Goal: Find specific page/section: Find specific page/section

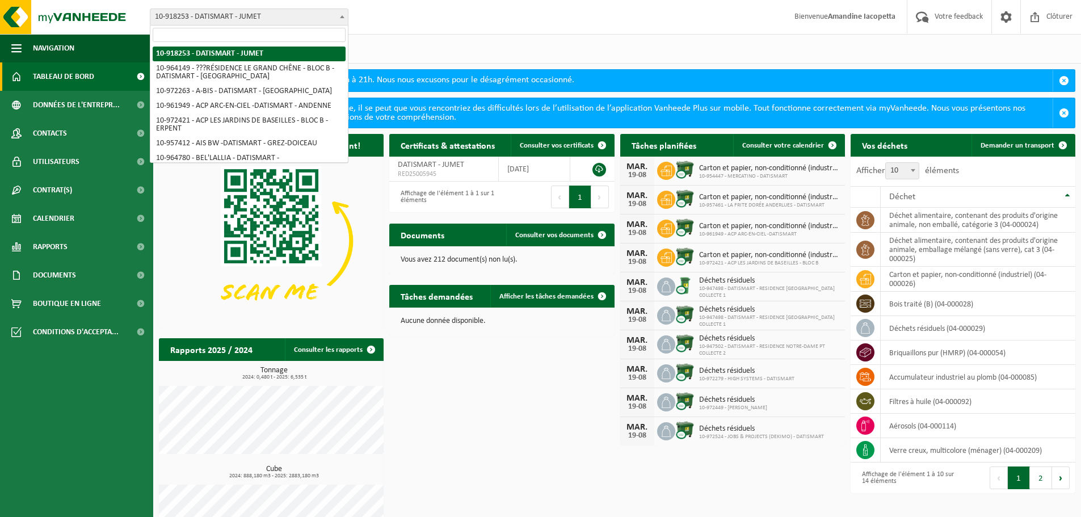
click at [210, 17] on span "10-918253 - DATISMART - JUMET" at bounding box center [248, 17] width 197 height 16
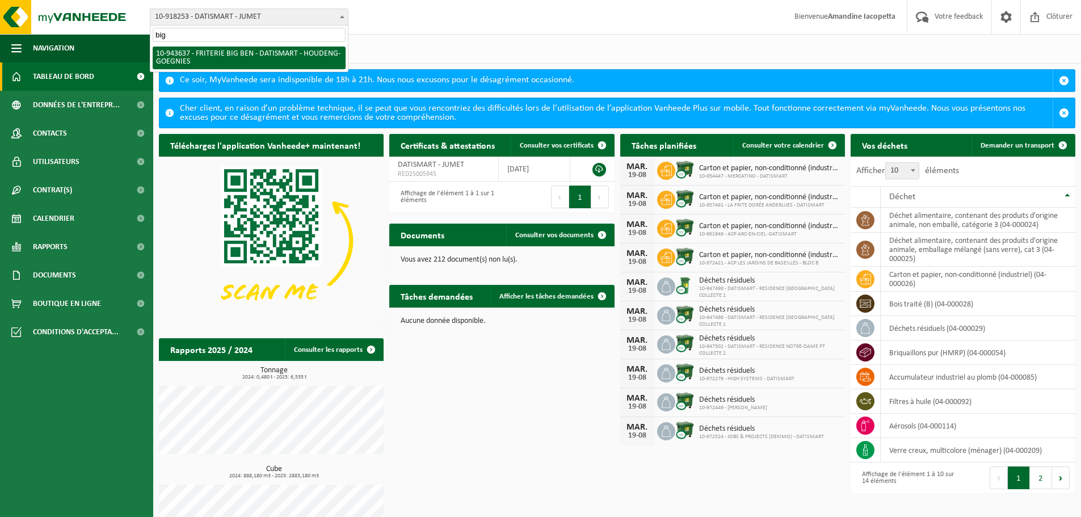
type input "big"
select select "140350"
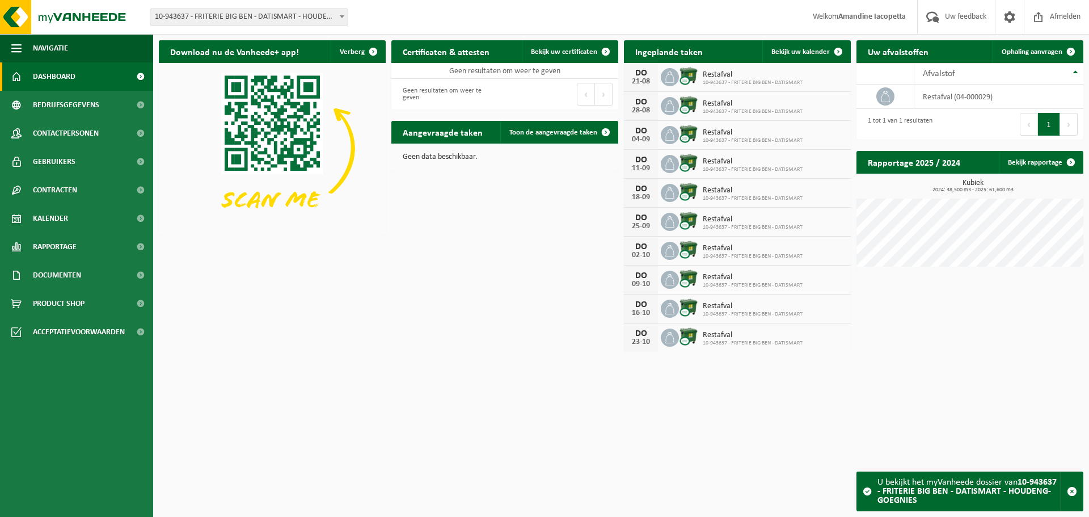
click at [161, 14] on span "10-943637 - FRITERIE BIG BEN - DATISMART - HOUDENG-GOEGNIES" at bounding box center [248, 17] width 197 height 16
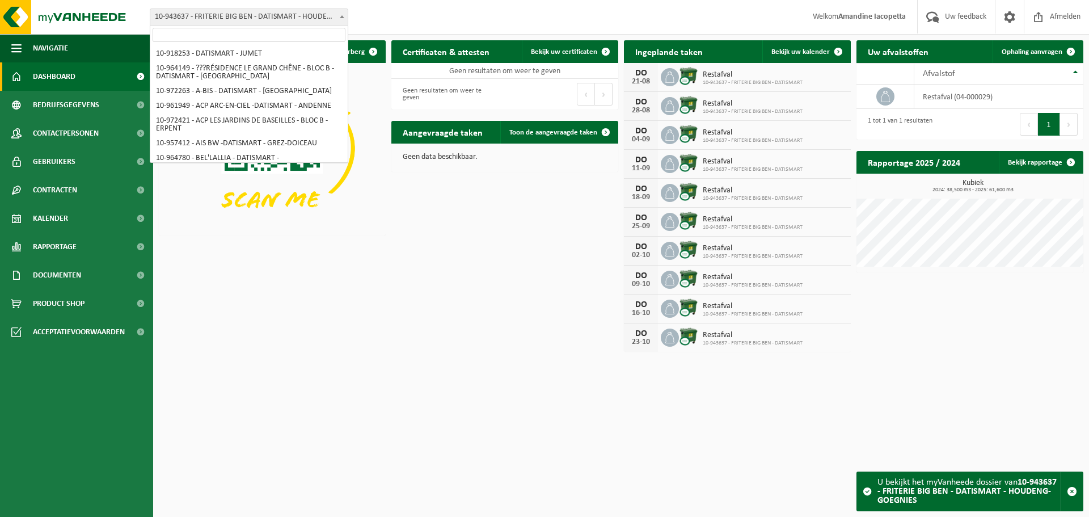
scroll to position [382, 0]
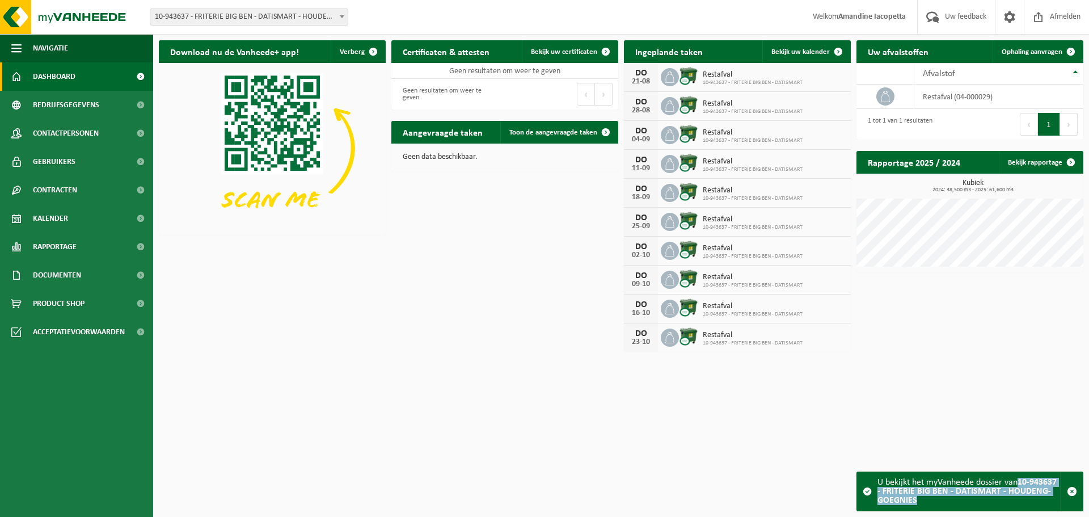
drag, startPoint x: 1019, startPoint y: 482, endPoint x: 1014, endPoint y: 500, distance: 18.9
click at [1014, 500] on div "U bekijkt het myVanheede dossier van 10-943637 - FRITERIE BIG BEN - DATISMART -…" at bounding box center [969, 491] width 183 height 39
copy div "10-943637 - FRITERIE BIG BEN - DATISMART - HOUDENG-GOEGNIES"
click at [212, 11] on span "10-943637 - FRITERIE BIG BEN - DATISMART - HOUDENG-GOEGNIES" at bounding box center [248, 17] width 197 height 16
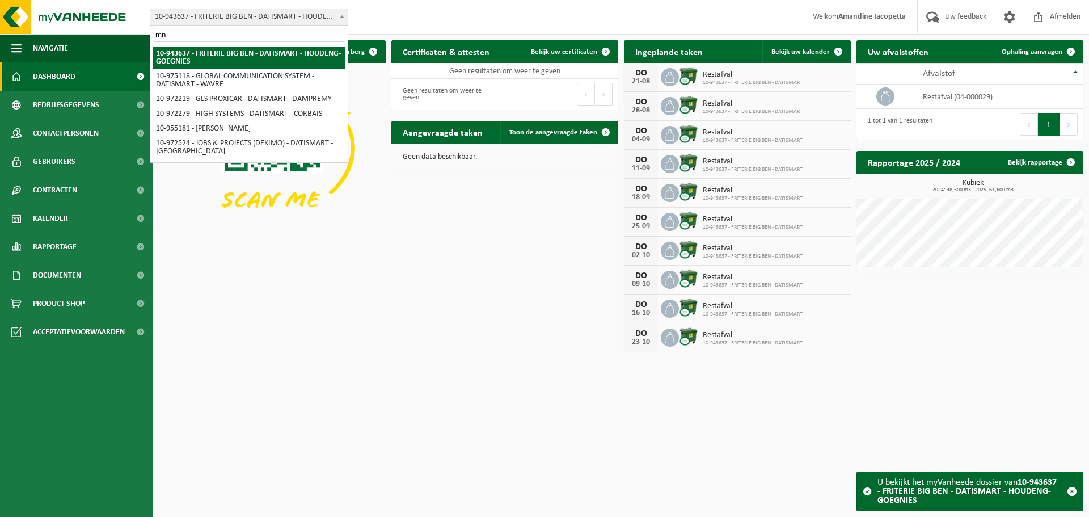
scroll to position [0, 0]
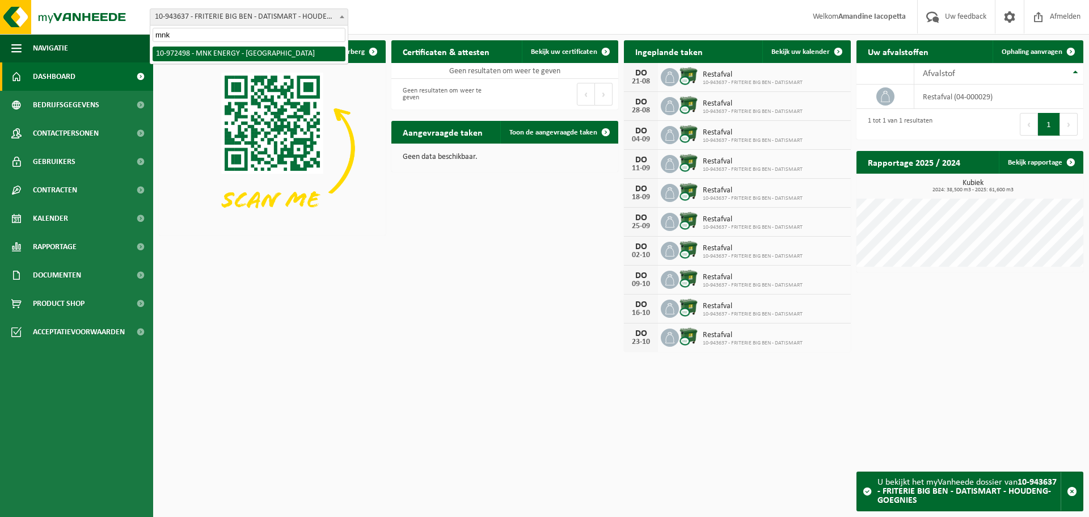
type input "mnk"
select select "156431"
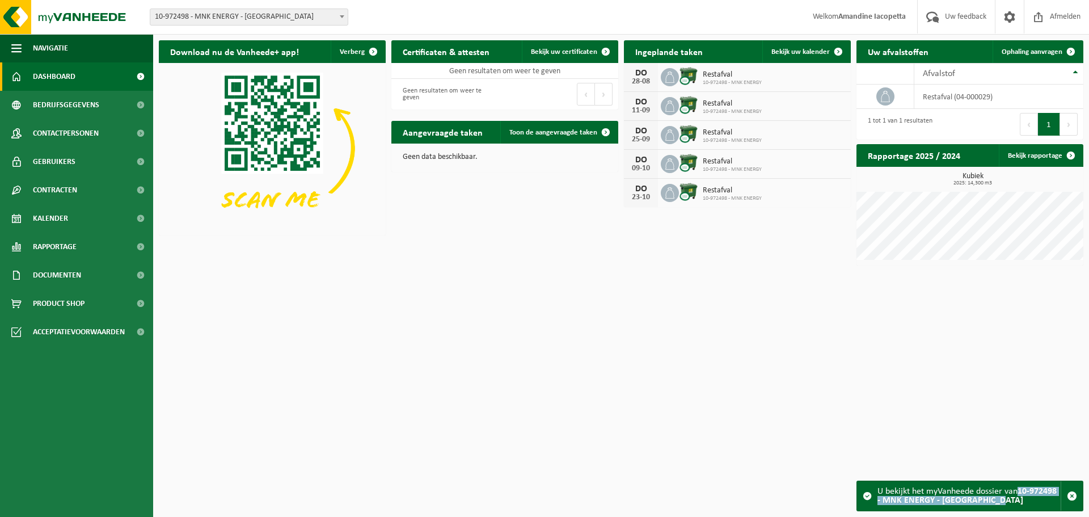
drag, startPoint x: 1021, startPoint y: 489, endPoint x: 1043, endPoint y: 503, distance: 25.5
click at [1043, 503] on div "U bekijkt het myVanheede dossier van 10-972498 - MNK ENERGY - [GEOGRAPHIC_DATA]" at bounding box center [969, 496] width 183 height 30
copy strong "10-972498 - MNK ENERGY - [GEOGRAPHIC_DATA]"
click at [577, 321] on html "Vestiging: 10-918253 - DATISMART - JUMET 10-964149 - ???RÉSIDENCE LE GRAND CHÊN…" at bounding box center [544, 258] width 1089 height 517
